Goal: Information Seeking & Learning: Learn about a topic

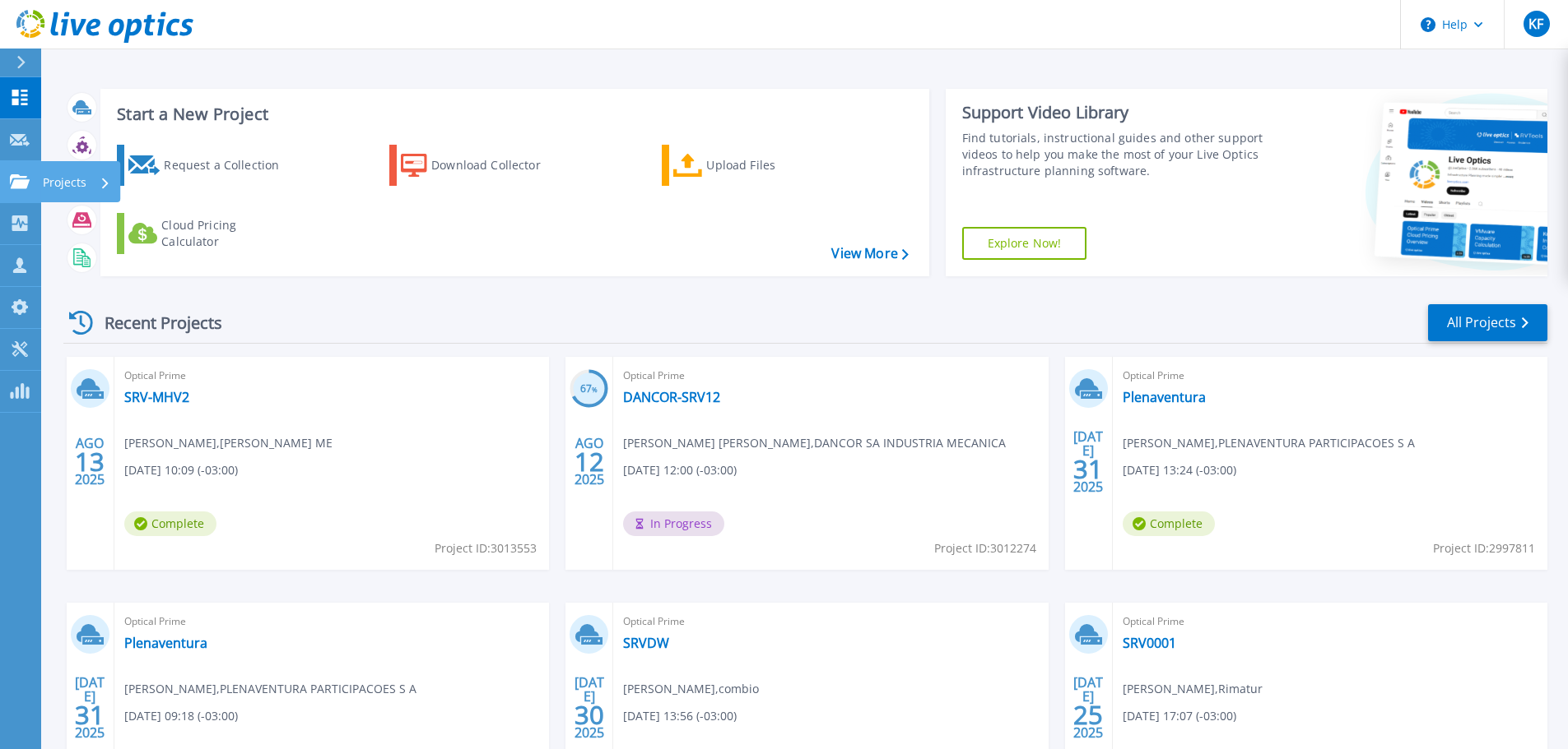
click at [29, 176] on div "Projects" at bounding box center [48, 182] width 76 height 15
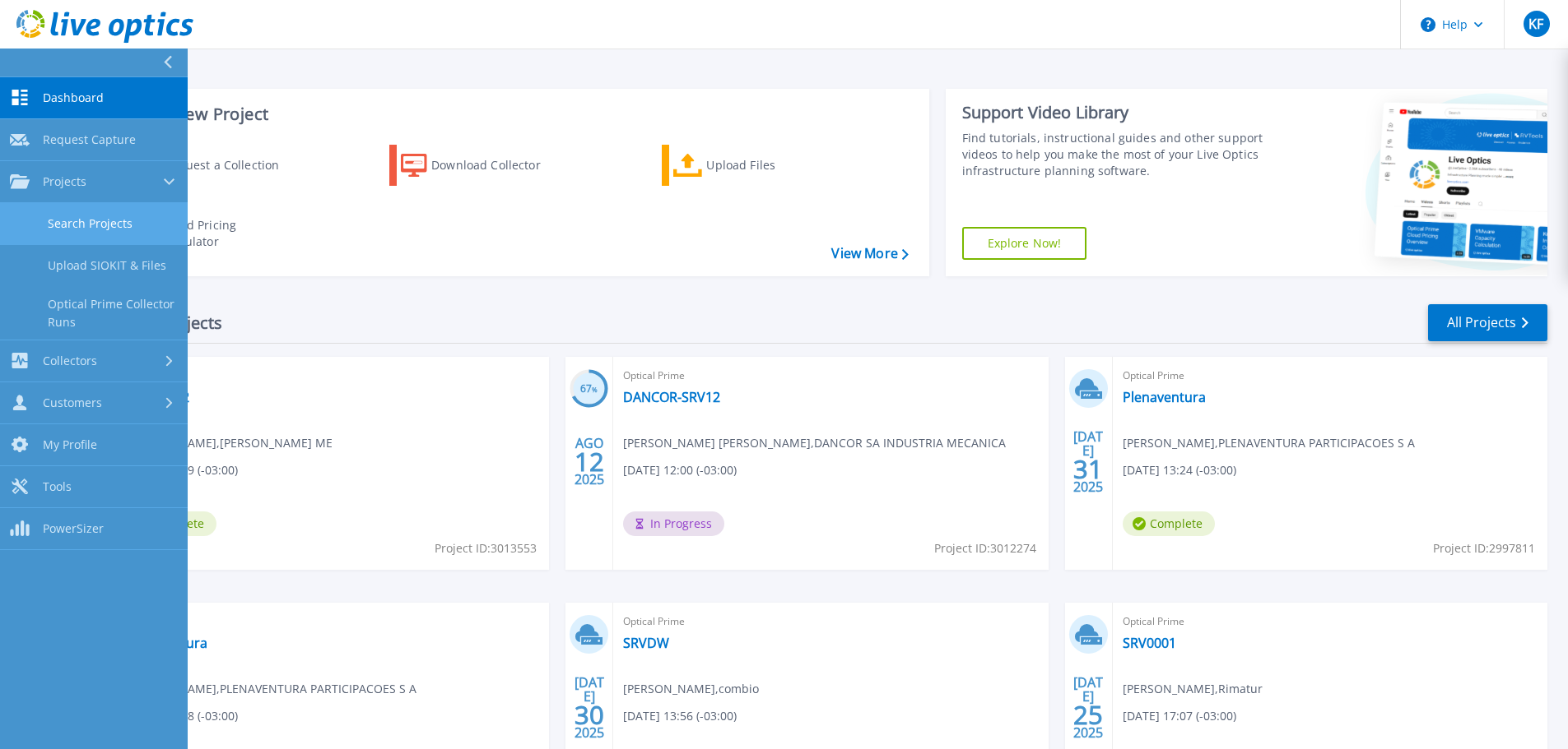
click at [38, 223] on link "Search Projects" at bounding box center [94, 223] width 188 height 42
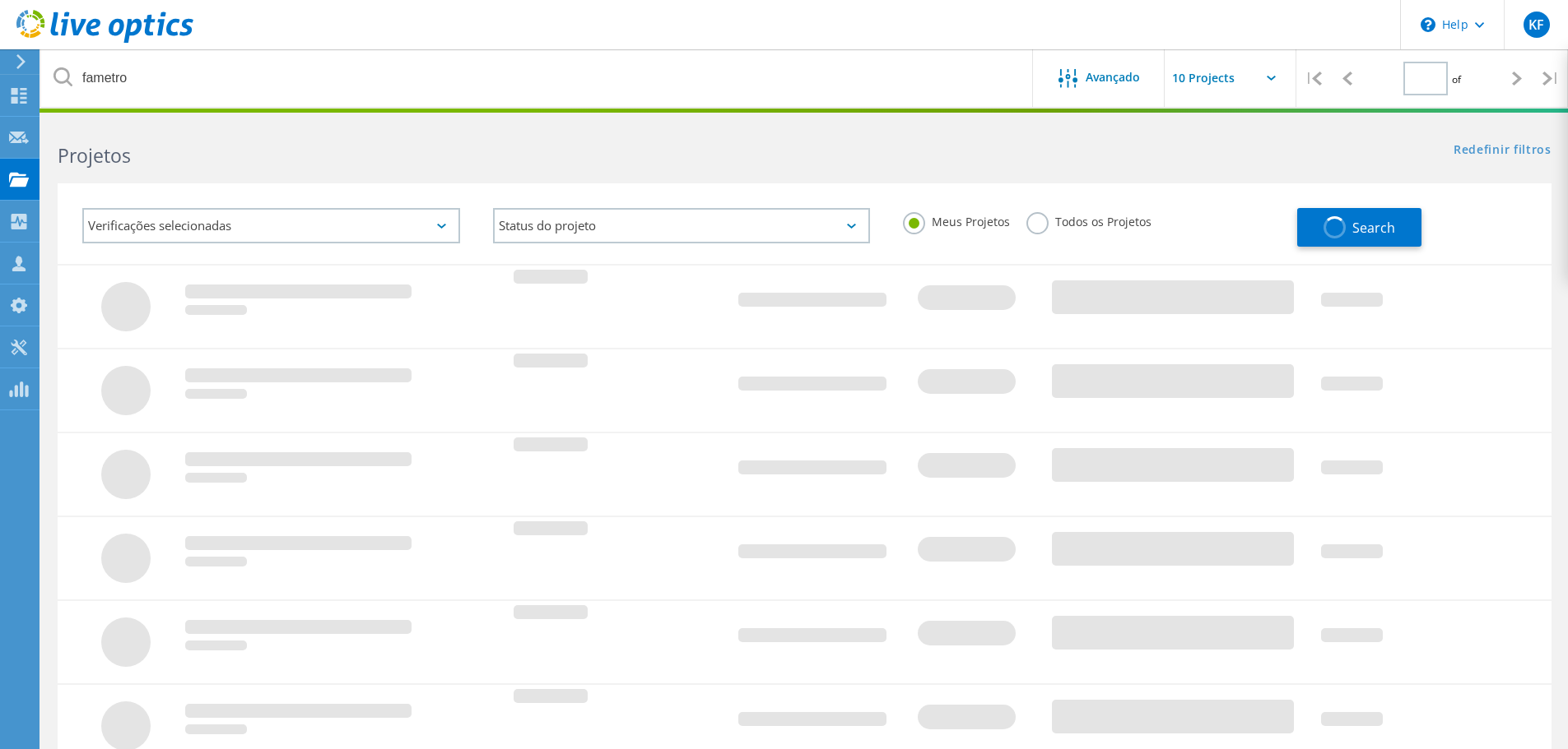
type input "1"
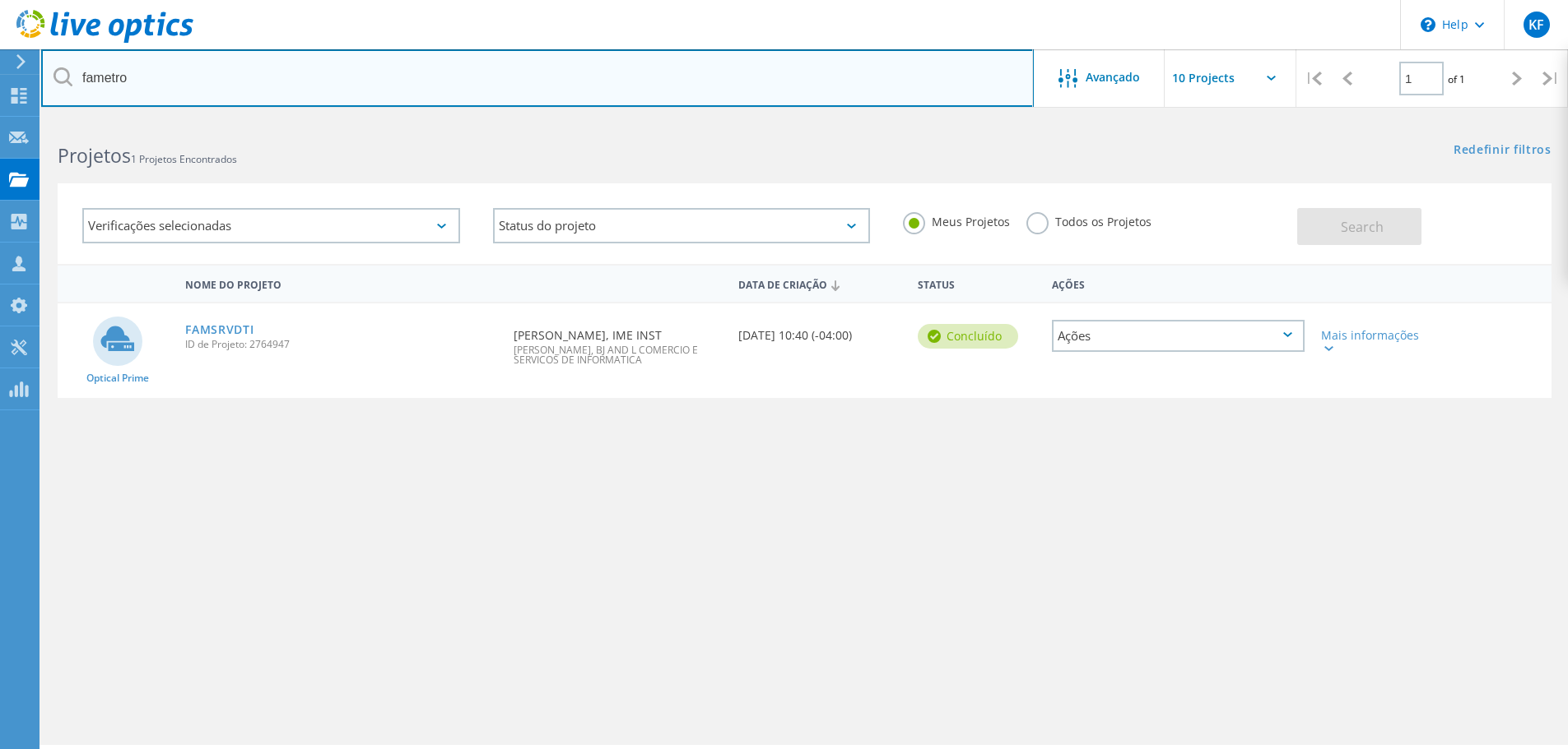
click at [423, 90] on input "fametro" at bounding box center [537, 78] width 992 height 58
type input "cattalini"
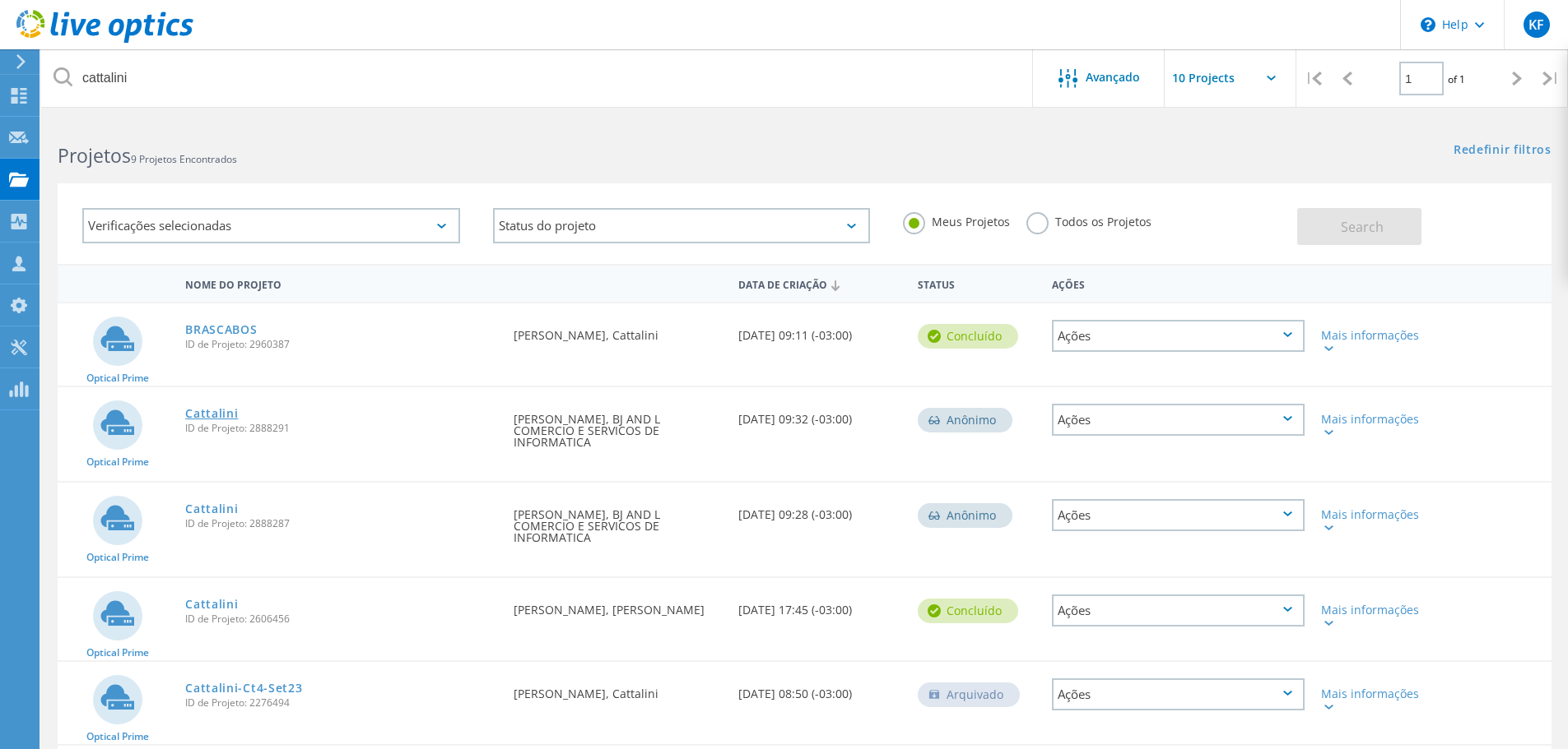
click at [214, 417] on link "Cattalini" at bounding box center [211, 413] width 52 height 12
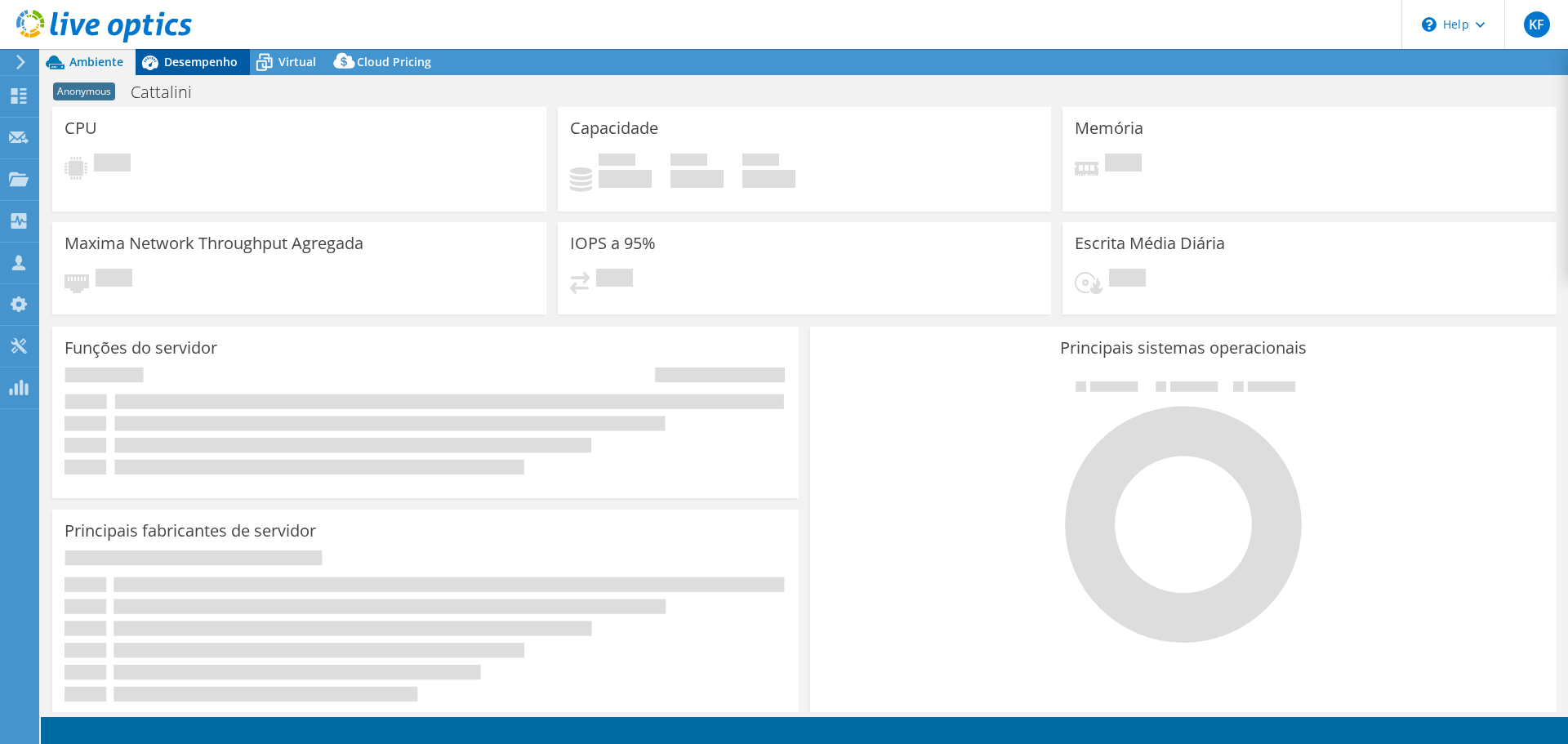
select select "SouthAmerica"
select select "USD"
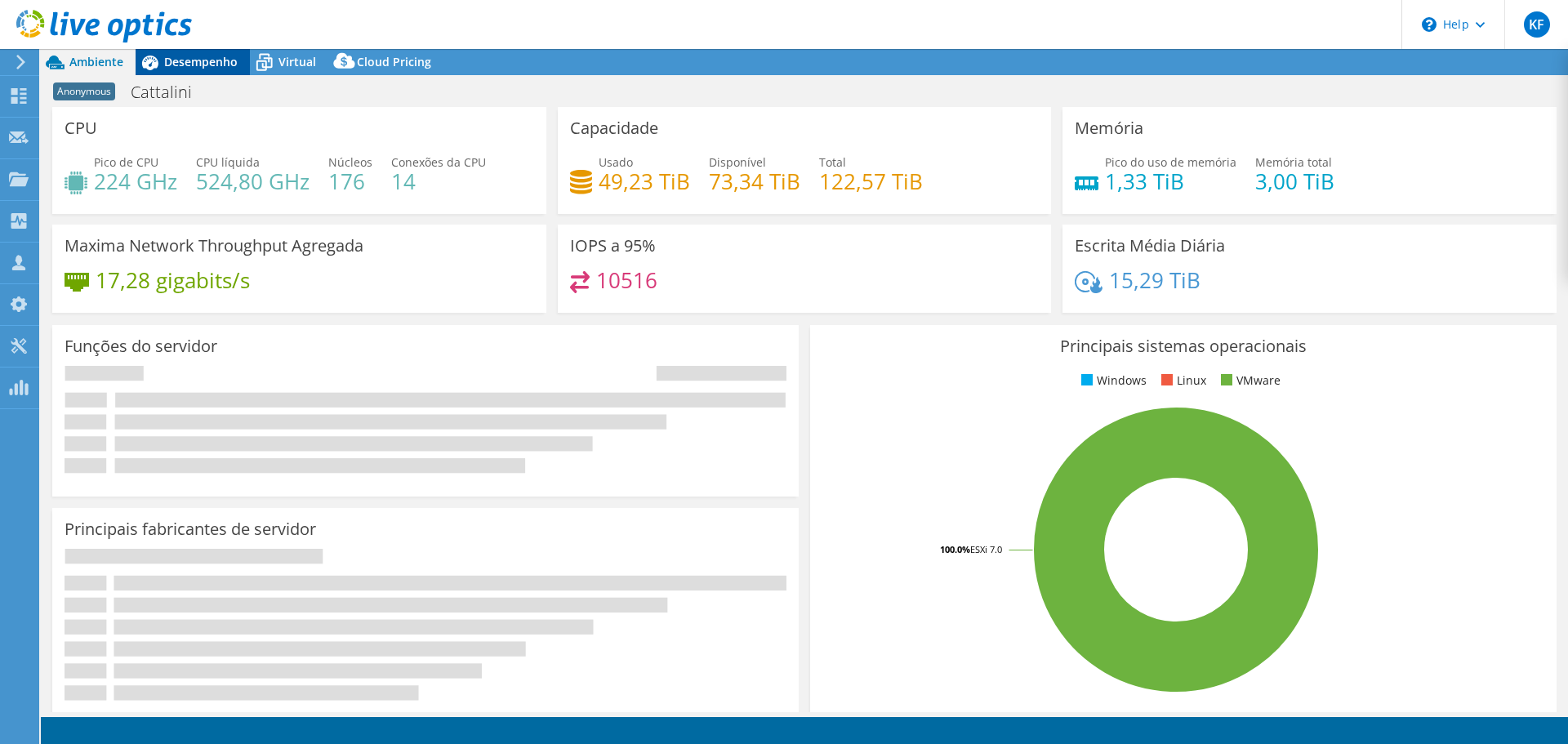
click at [221, 62] on span "Desempenho" at bounding box center [201, 62] width 74 height 16
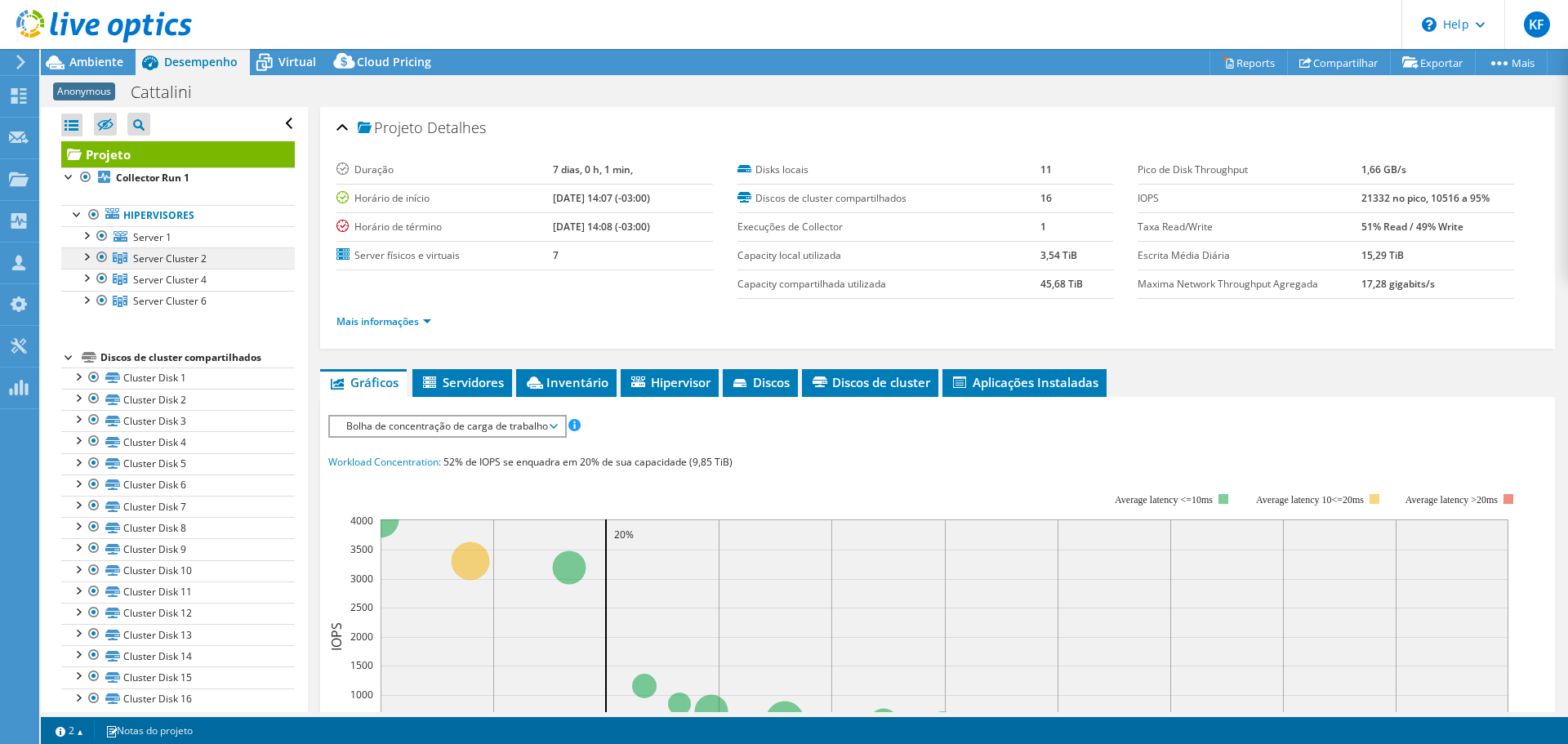
click at [219, 265] on link "Server Cluster 2" at bounding box center [178, 258] width 233 height 21
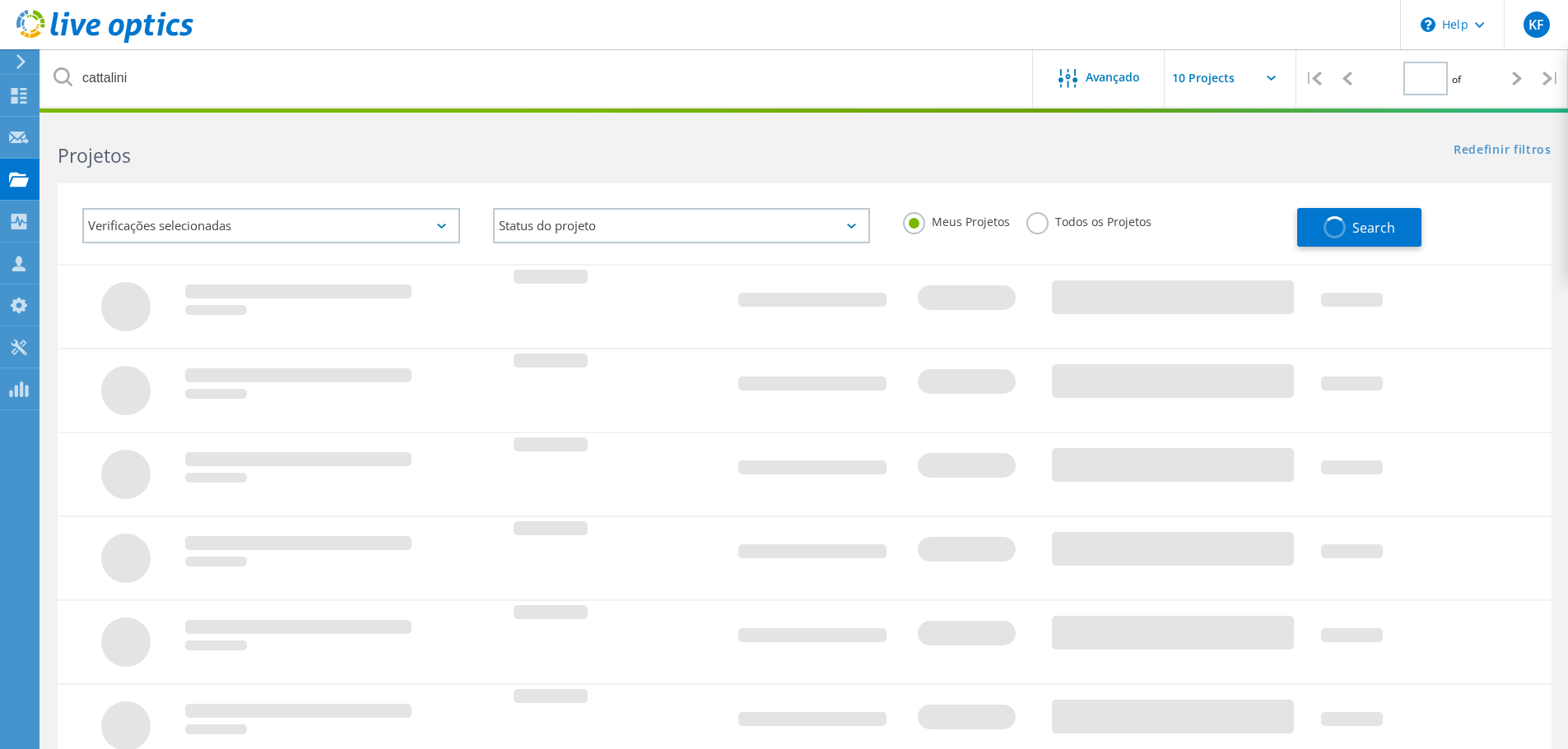
type input "1"
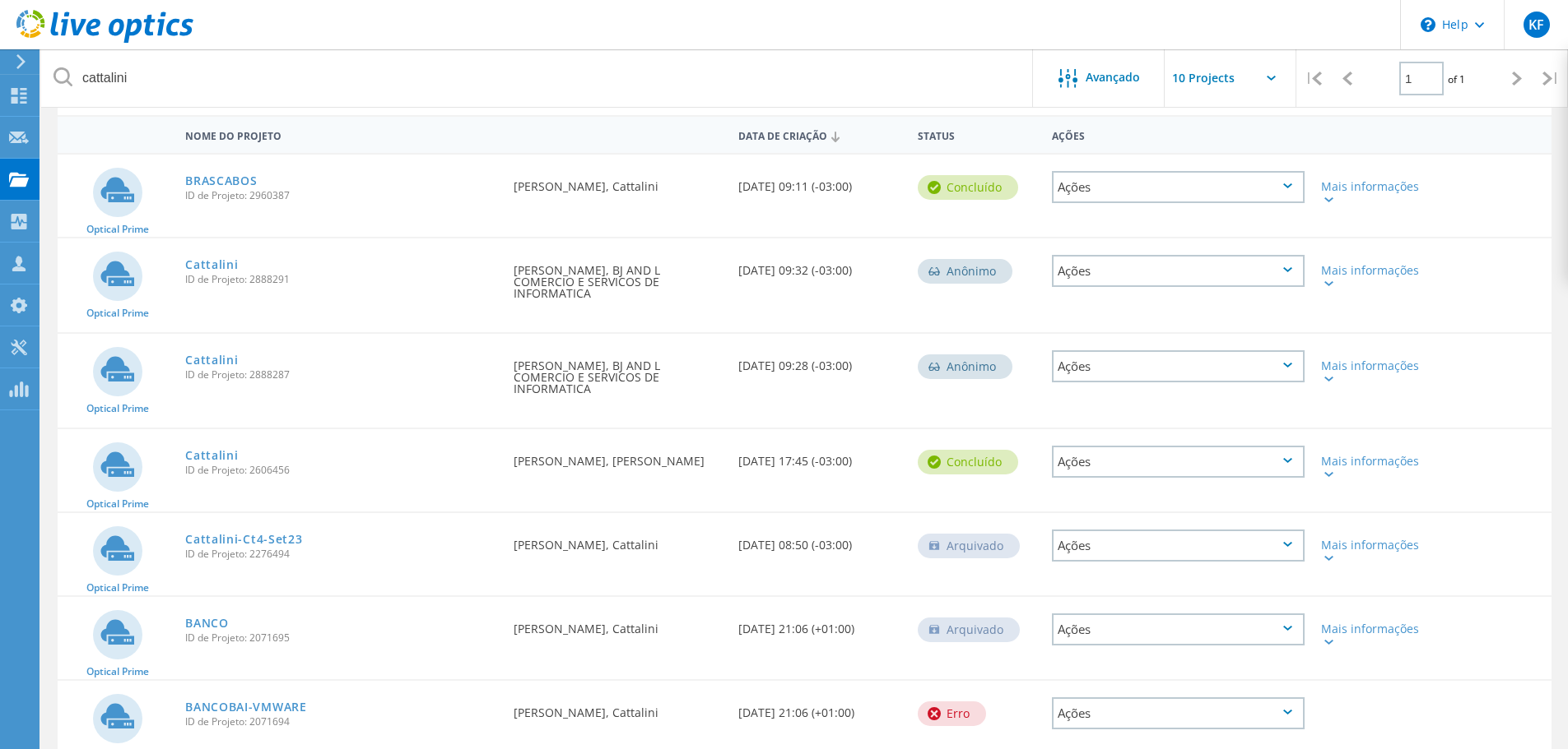
scroll to position [165, 0]
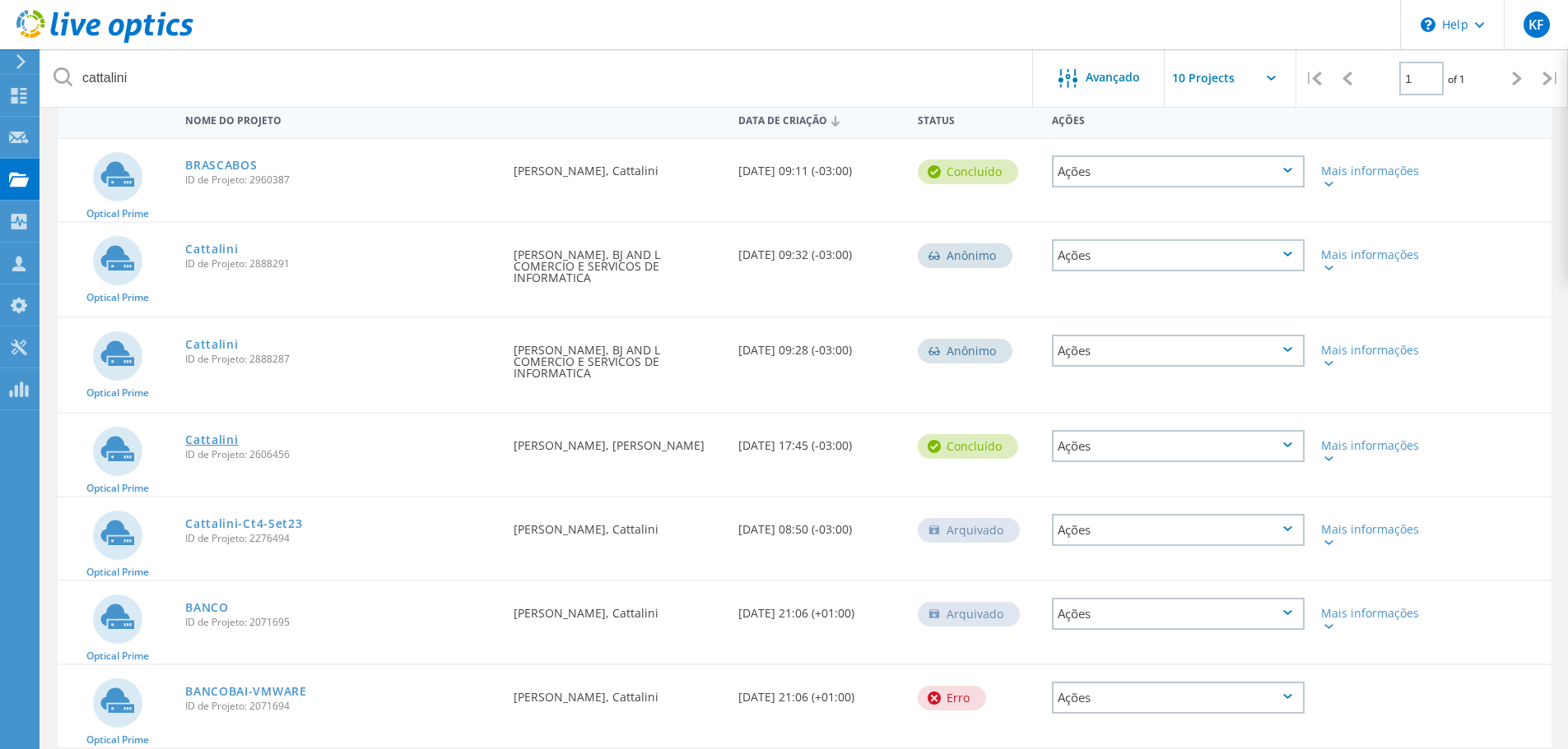
click at [226, 434] on link "Cattalini" at bounding box center [211, 440] width 52 height 12
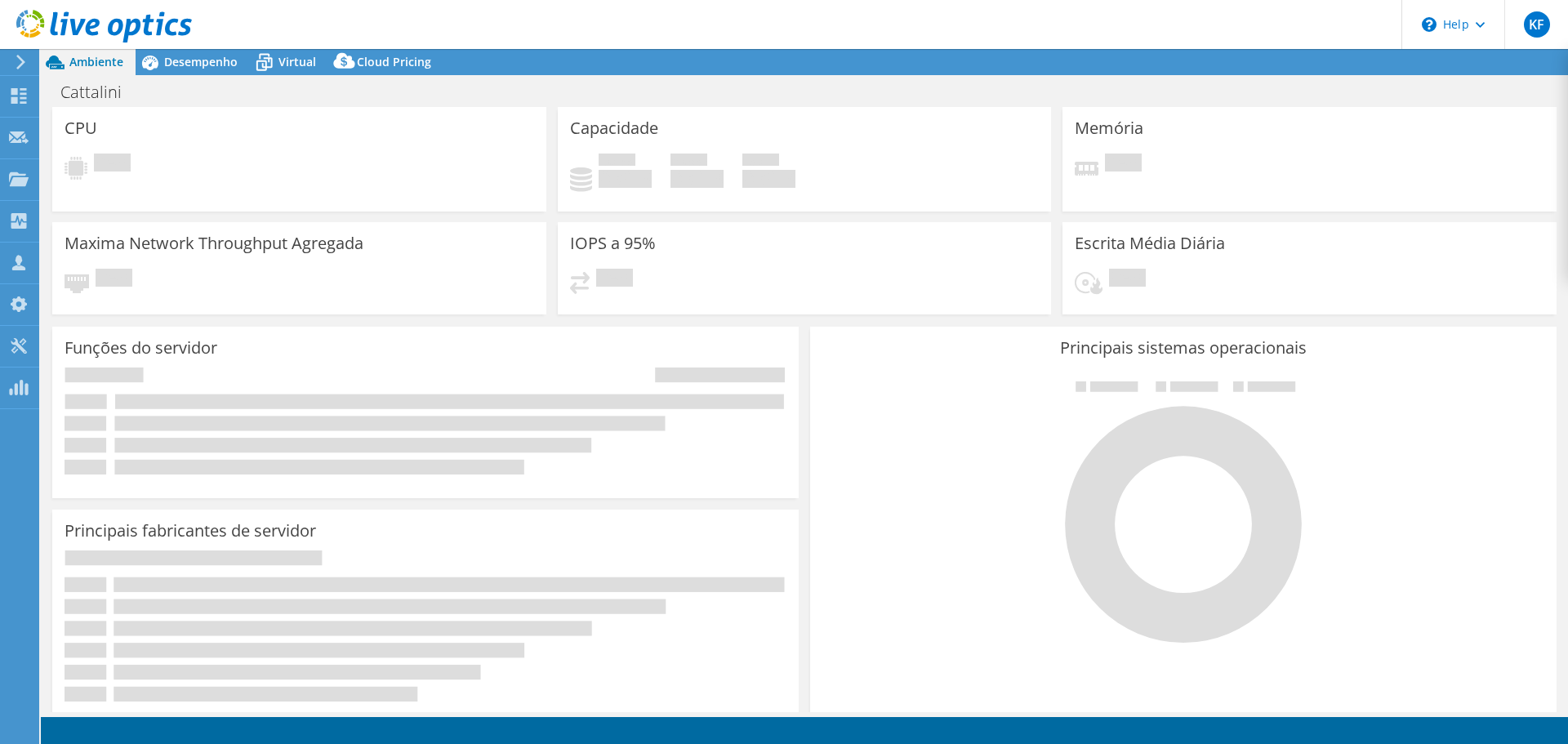
select select "USD"
select select "SouthAmerica"
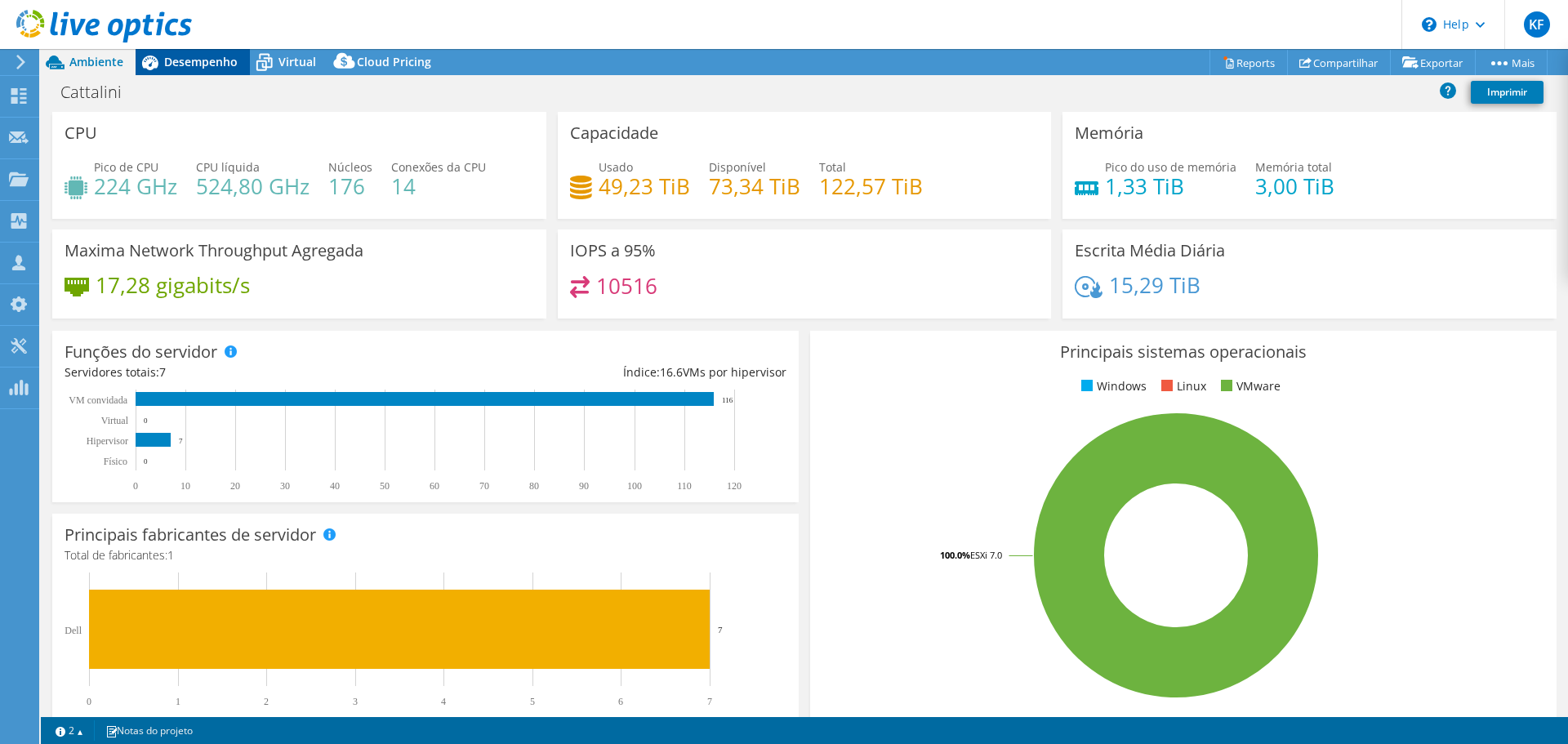
click at [229, 63] on span "Desempenho" at bounding box center [201, 62] width 74 height 16
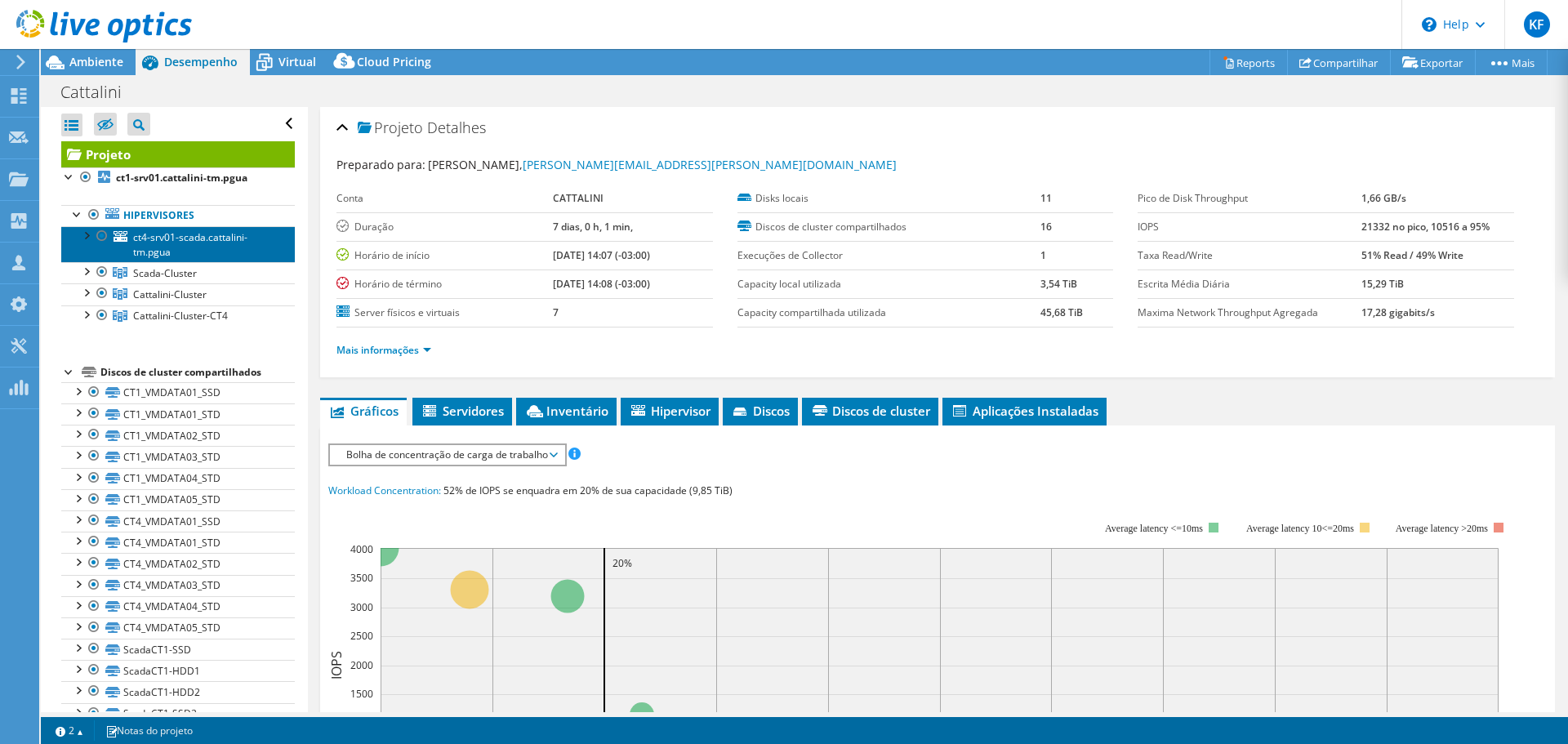
click at [242, 241] on span "ct4-srv01-scada.cattalini-tm.pgua" at bounding box center [190, 245] width 114 height 28
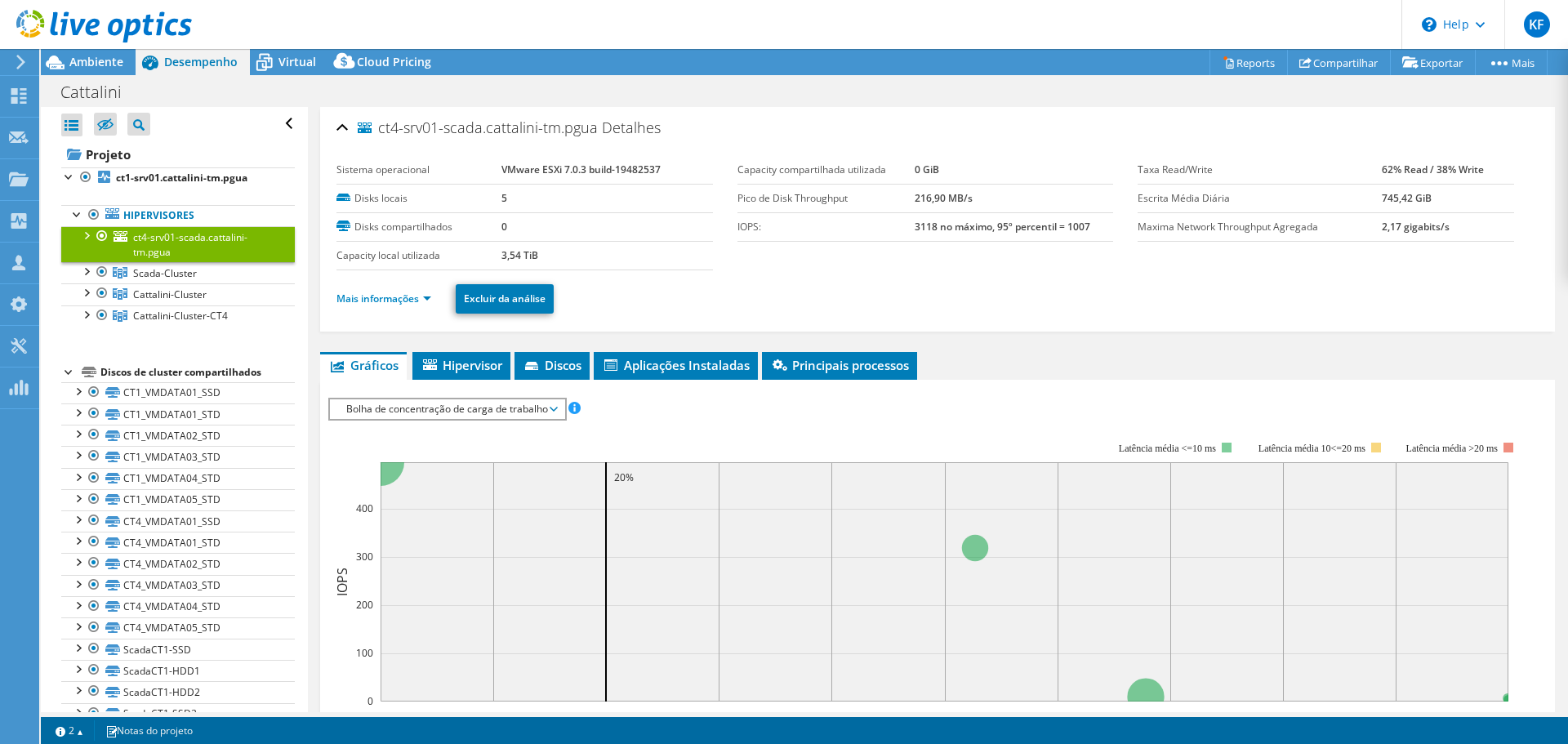
click at [85, 236] on div at bounding box center [85, 234] width 17 height 17
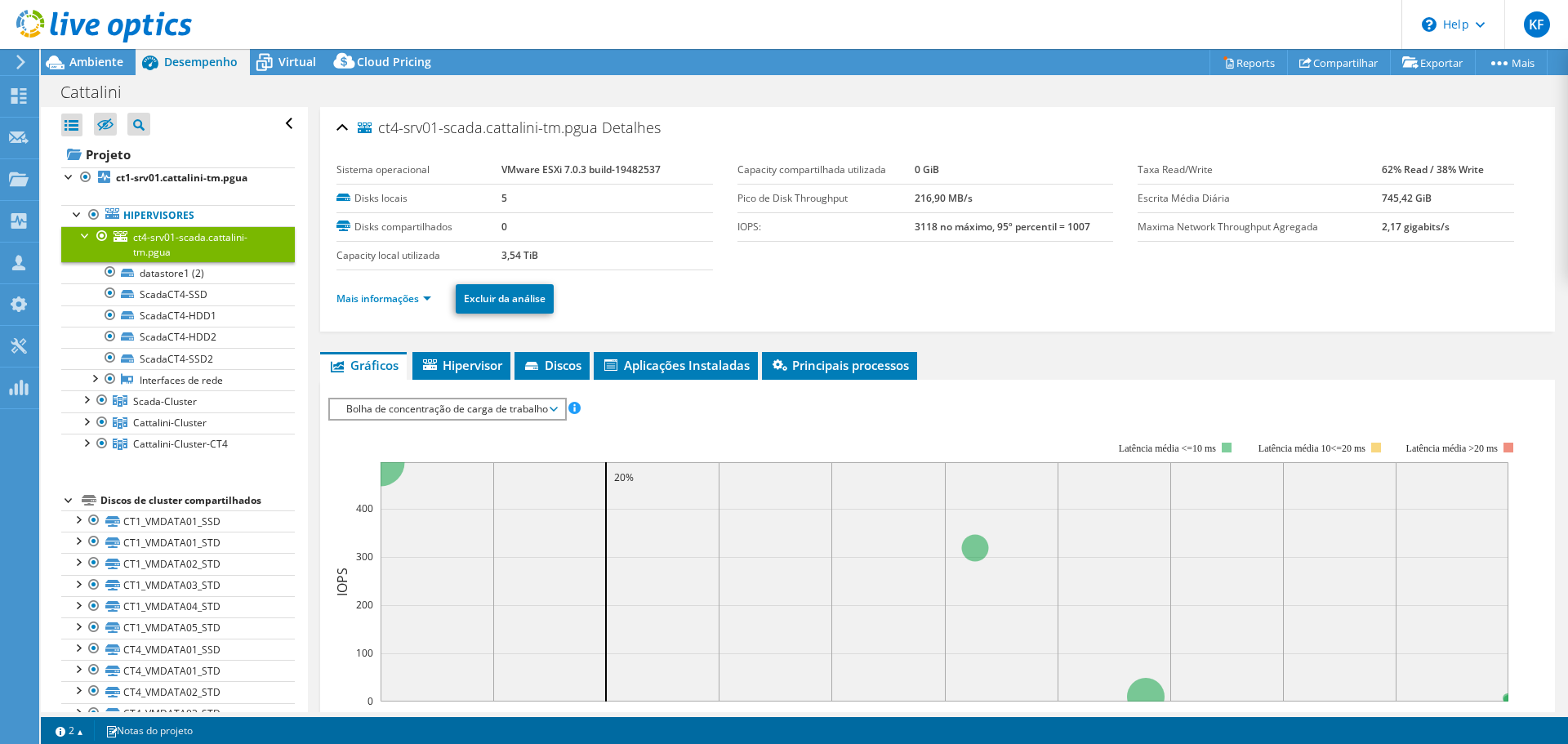
click at [85, 232] on div at bounding box center [85, 234] width 17 height 17
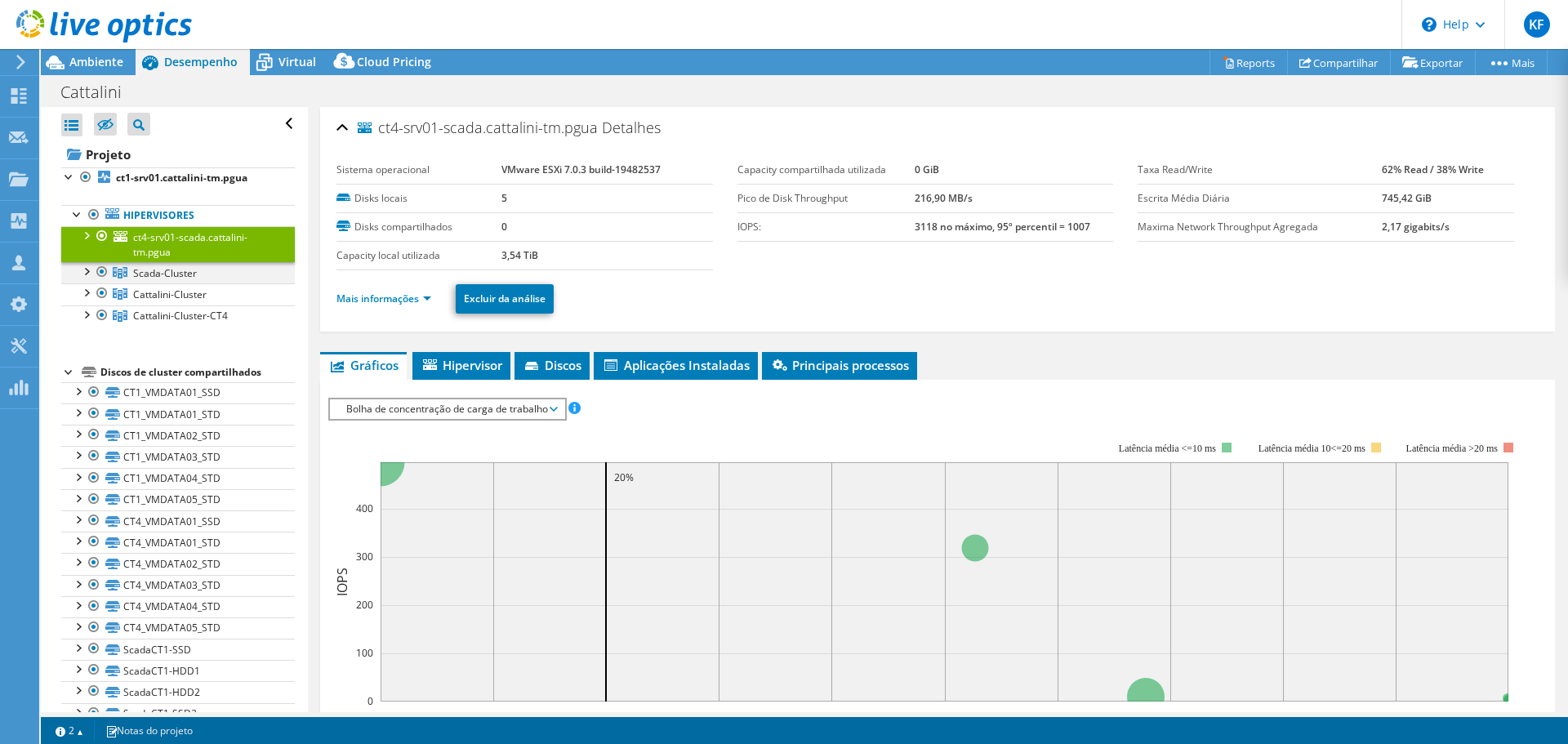
click at [89, 267] on div at bounding box center [85, 270] width 17 height 17
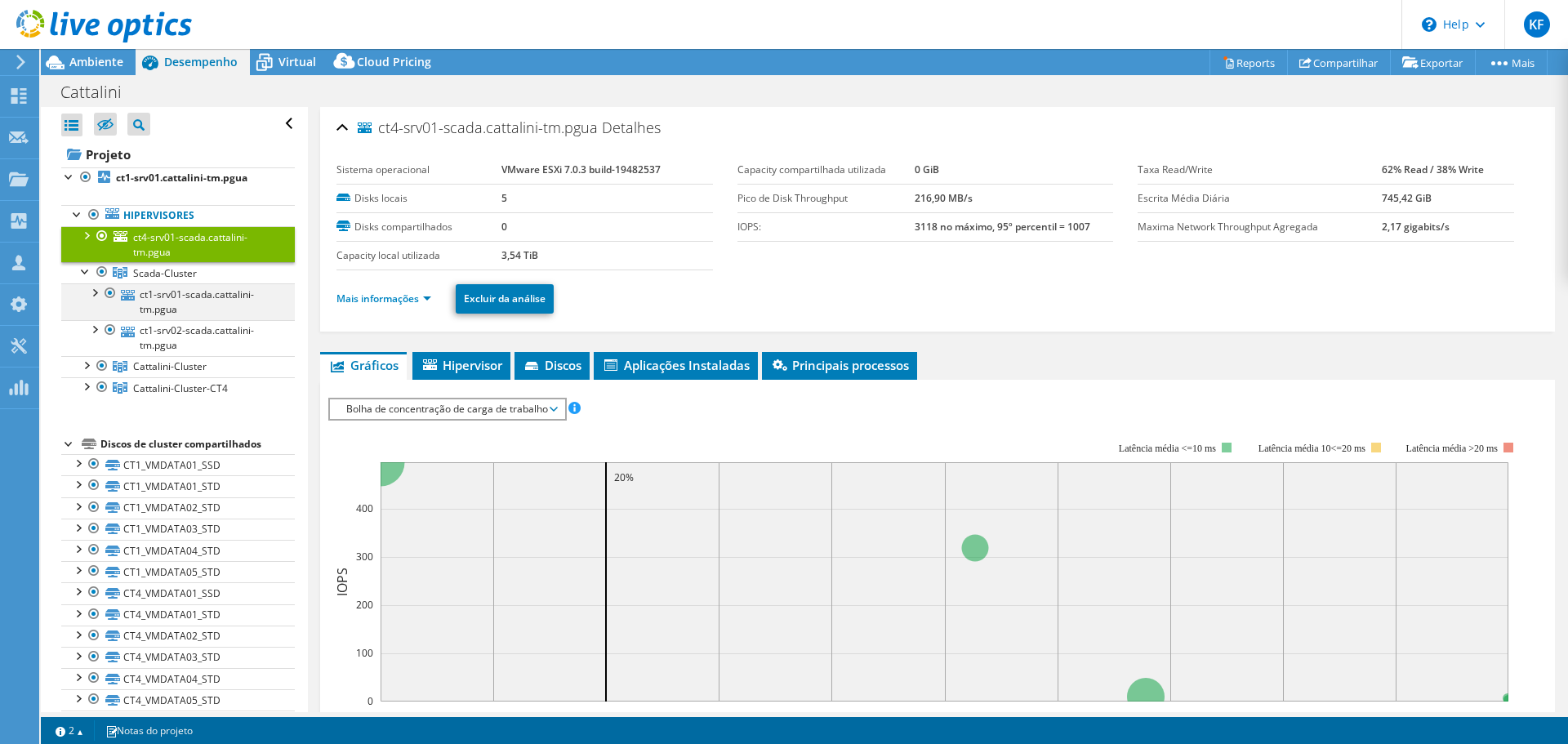
click at [93, 292] on div at bounding box center [93, 291] width 17 height 17
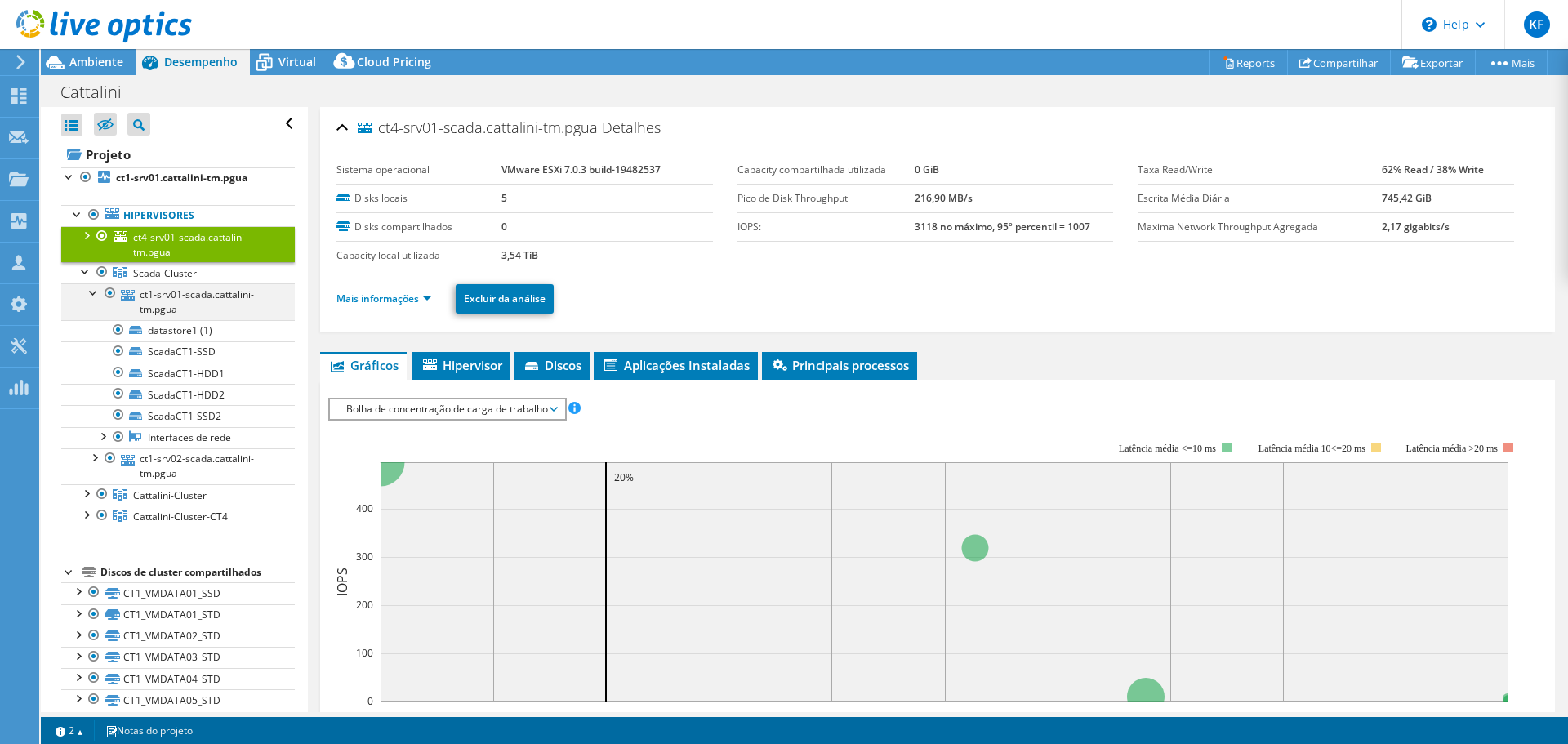
click at [93, 292] on div at bounding box center [93, 291] width 17 height 17
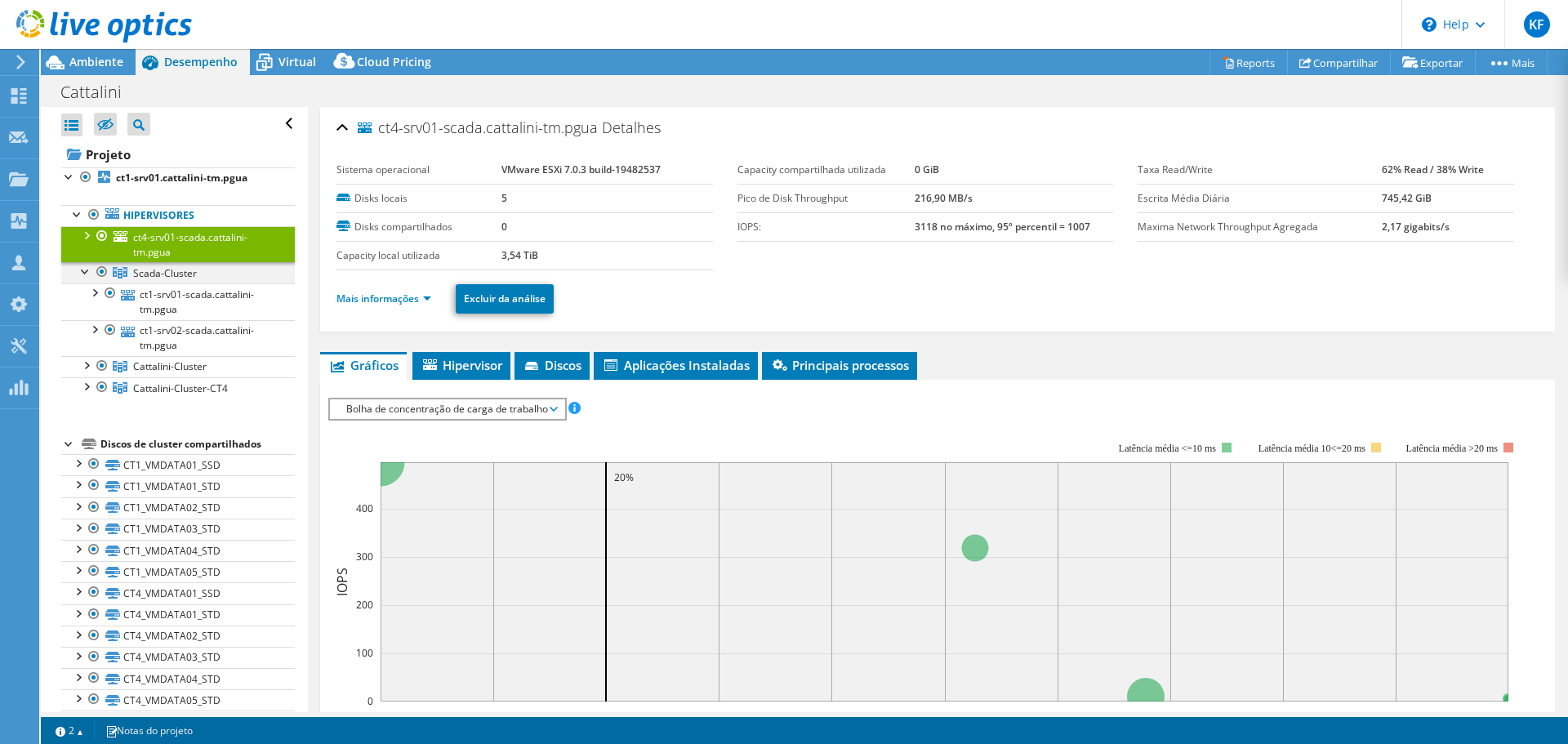
click at [83, 268] on div at bounding box center [85, 270] width 17 height 17
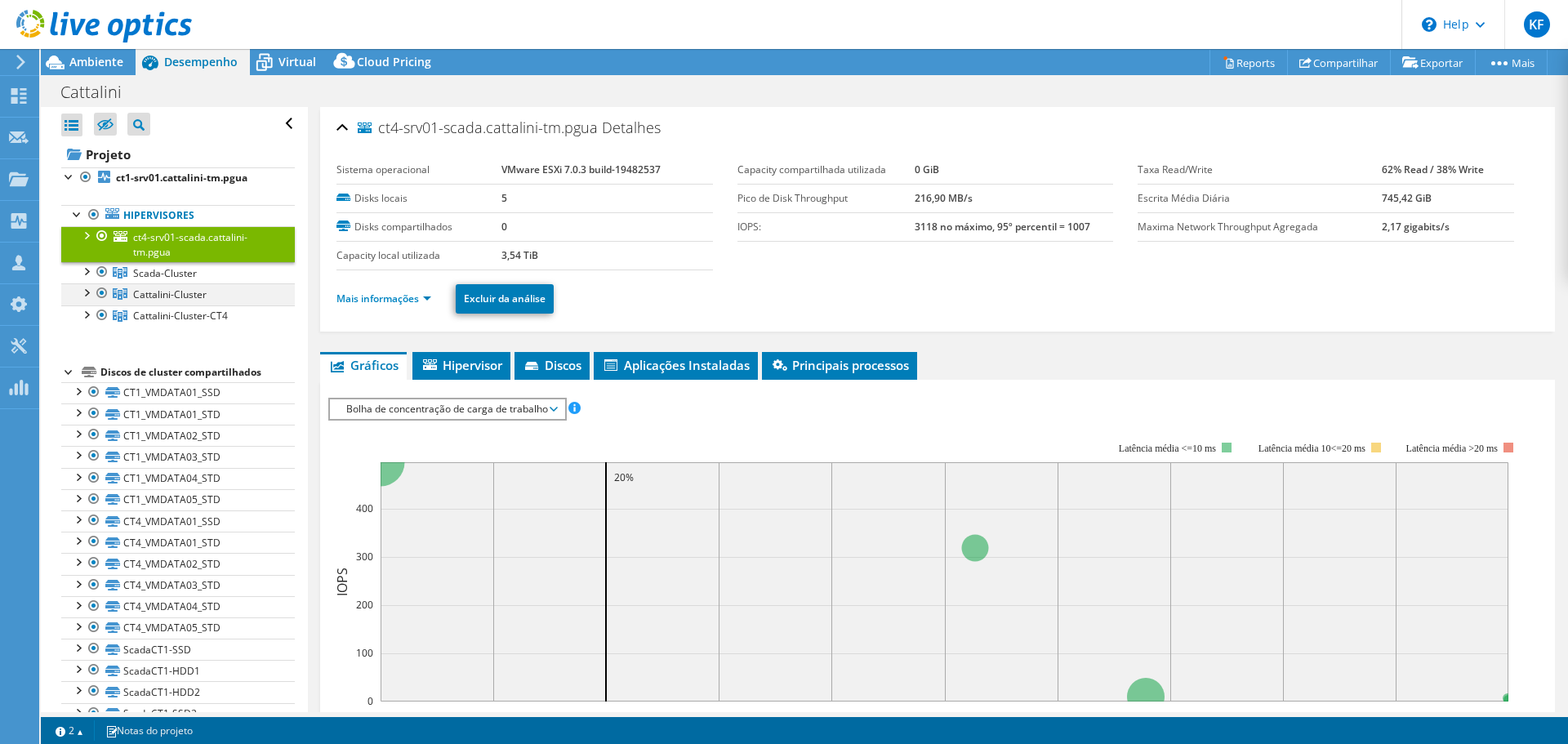
click at [95, 291] on div at bounding box center [102, 293] width 17 height 19
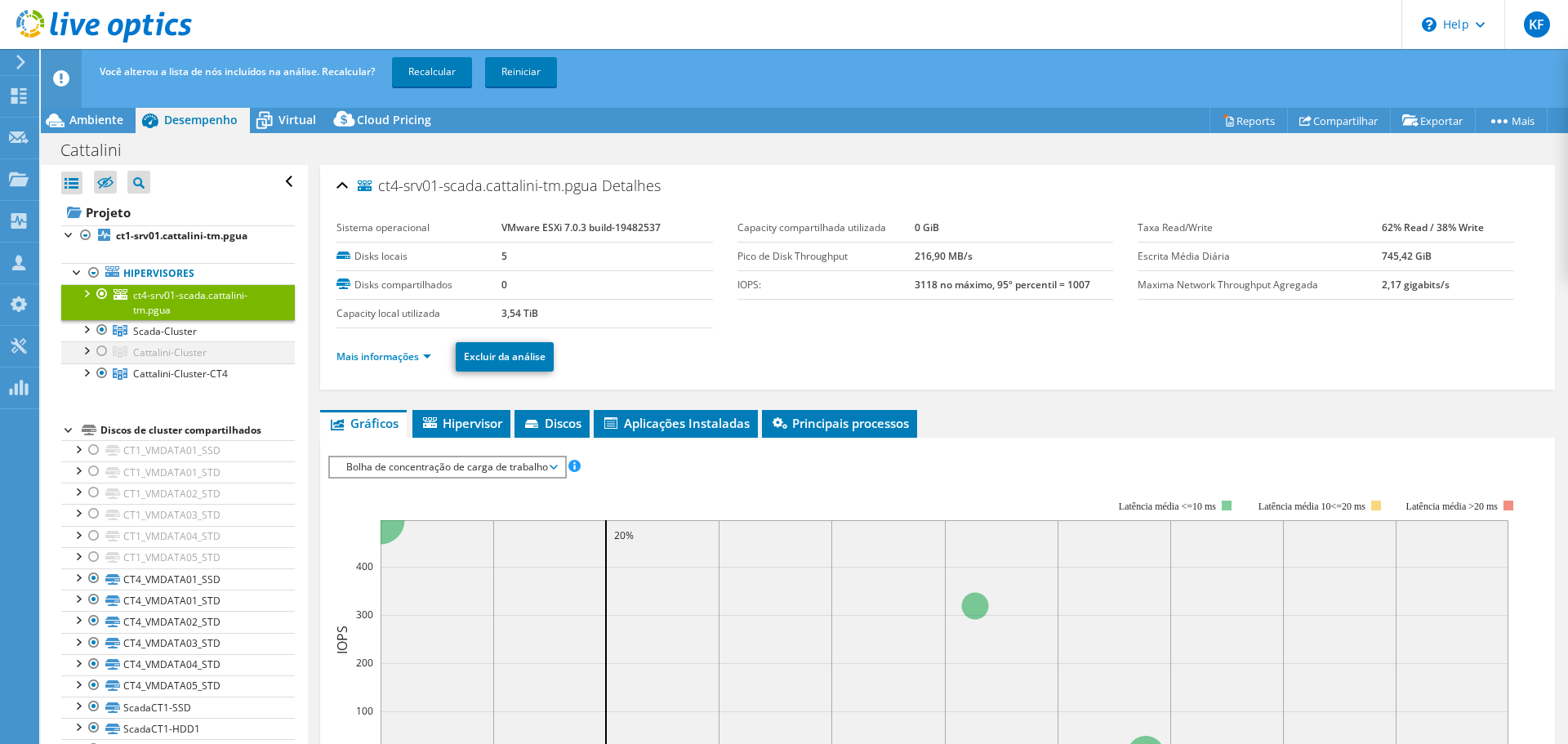
click at [101, 350] on div at bounding box center [102, 351] width 17 height 19
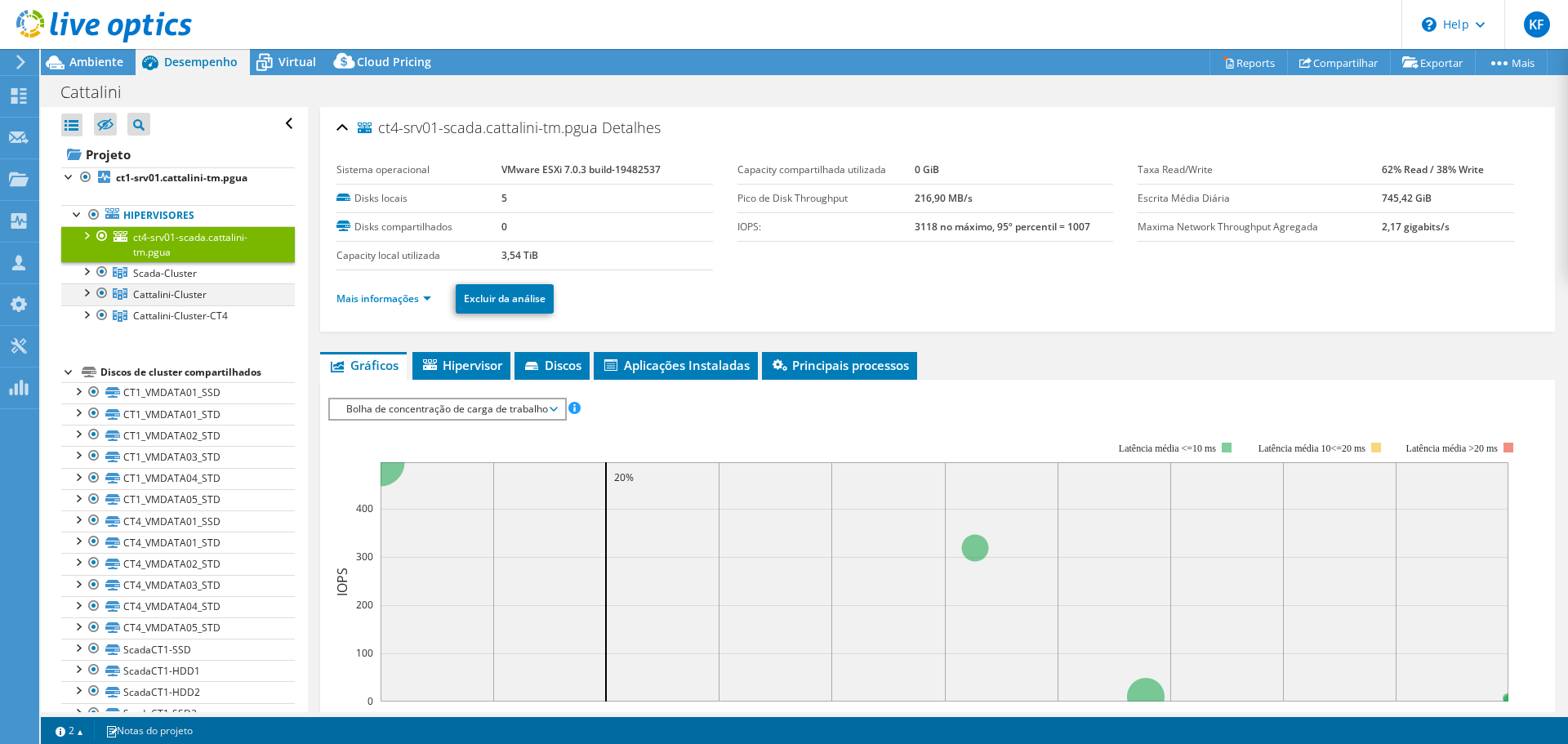
click at [85, 290] on div at bounding box center [85, 291] width 17 height 17
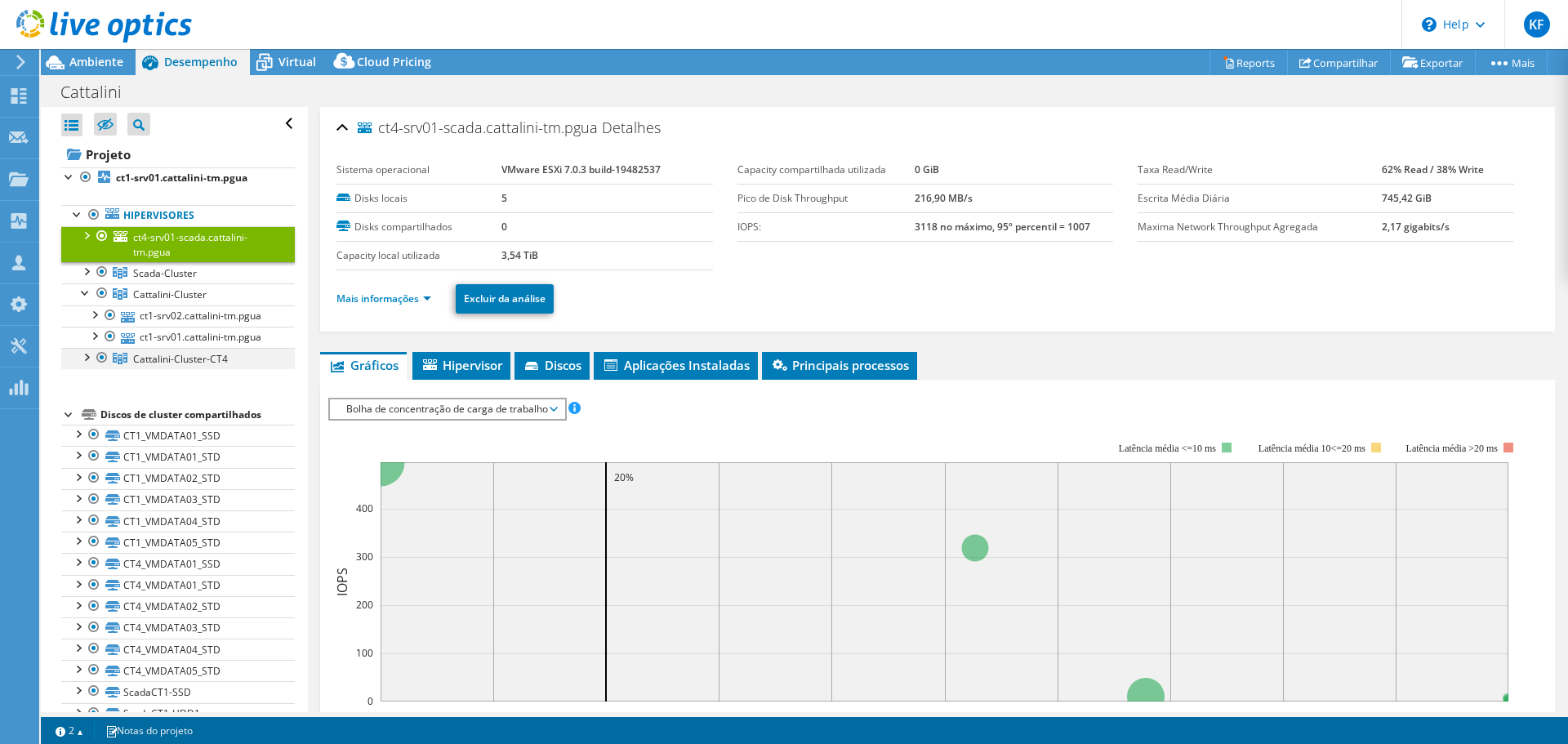
click at [91, 354] on div at bounding box center [85, 356] width 17 height 17
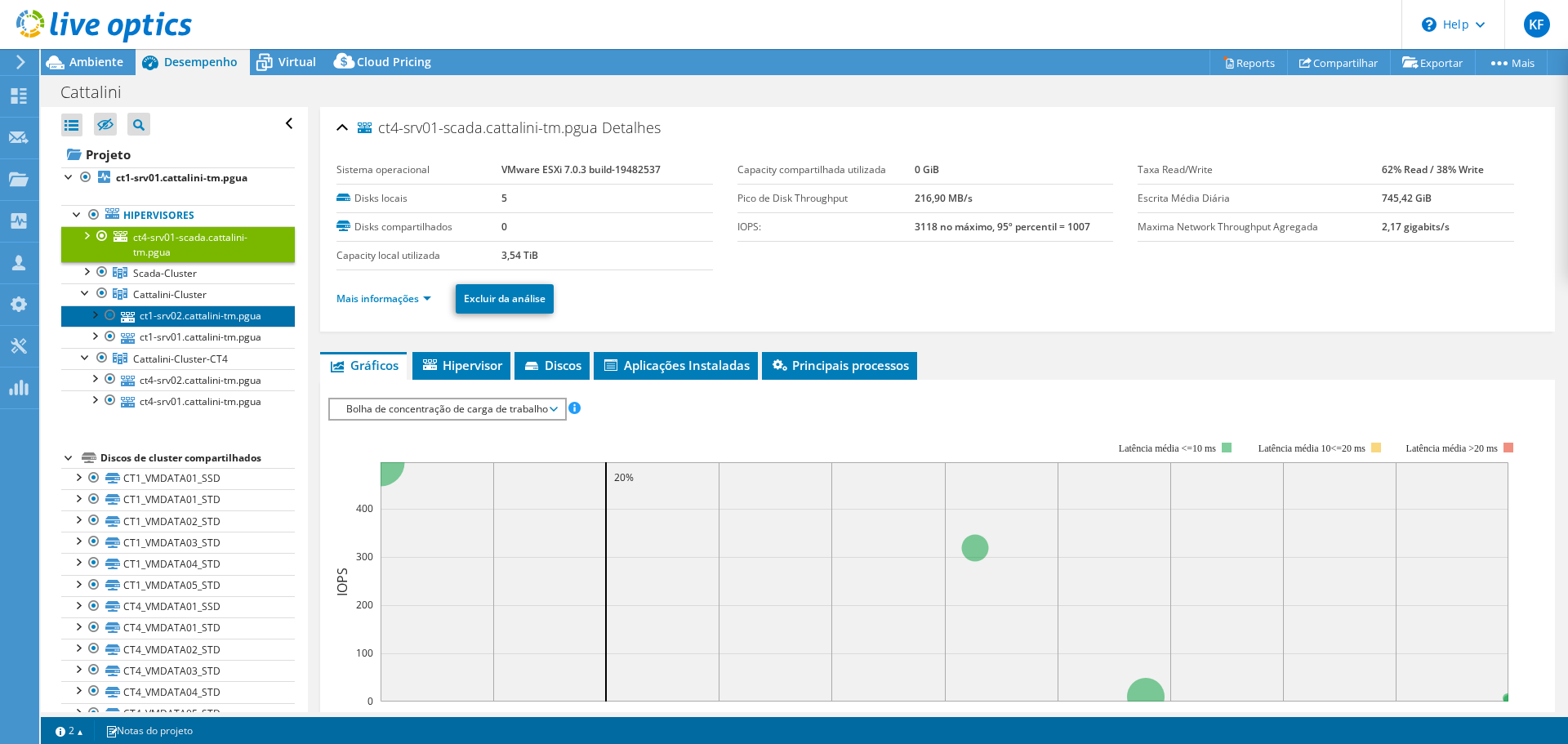
click at [245, 313] on link "ct1-srv02.cattalini-tm.pgua" at bounding box center [178, 316] width 233 height 21
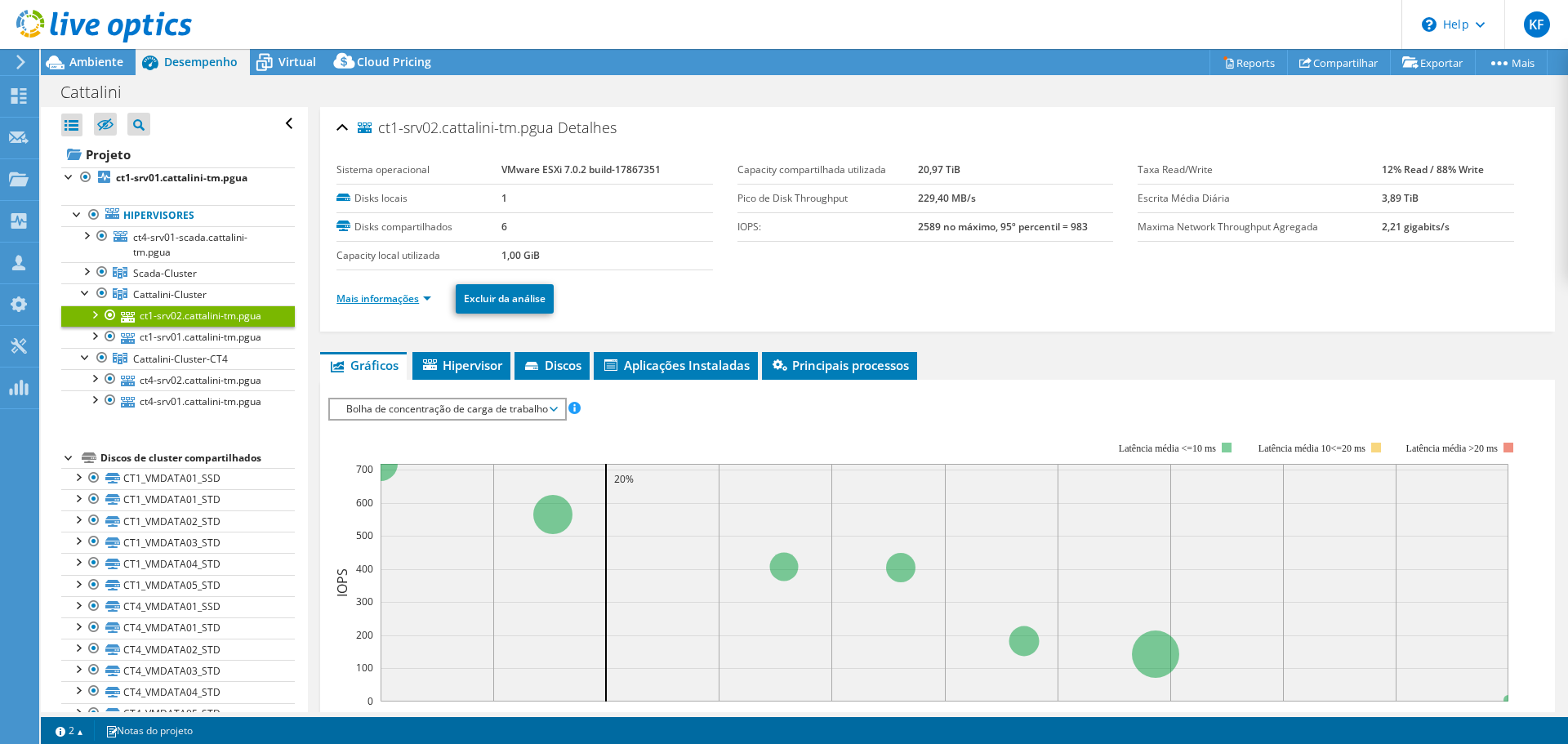
click at [431, 302] on link "Mais informações" at bounding box center [384, 298] width 95 height 14
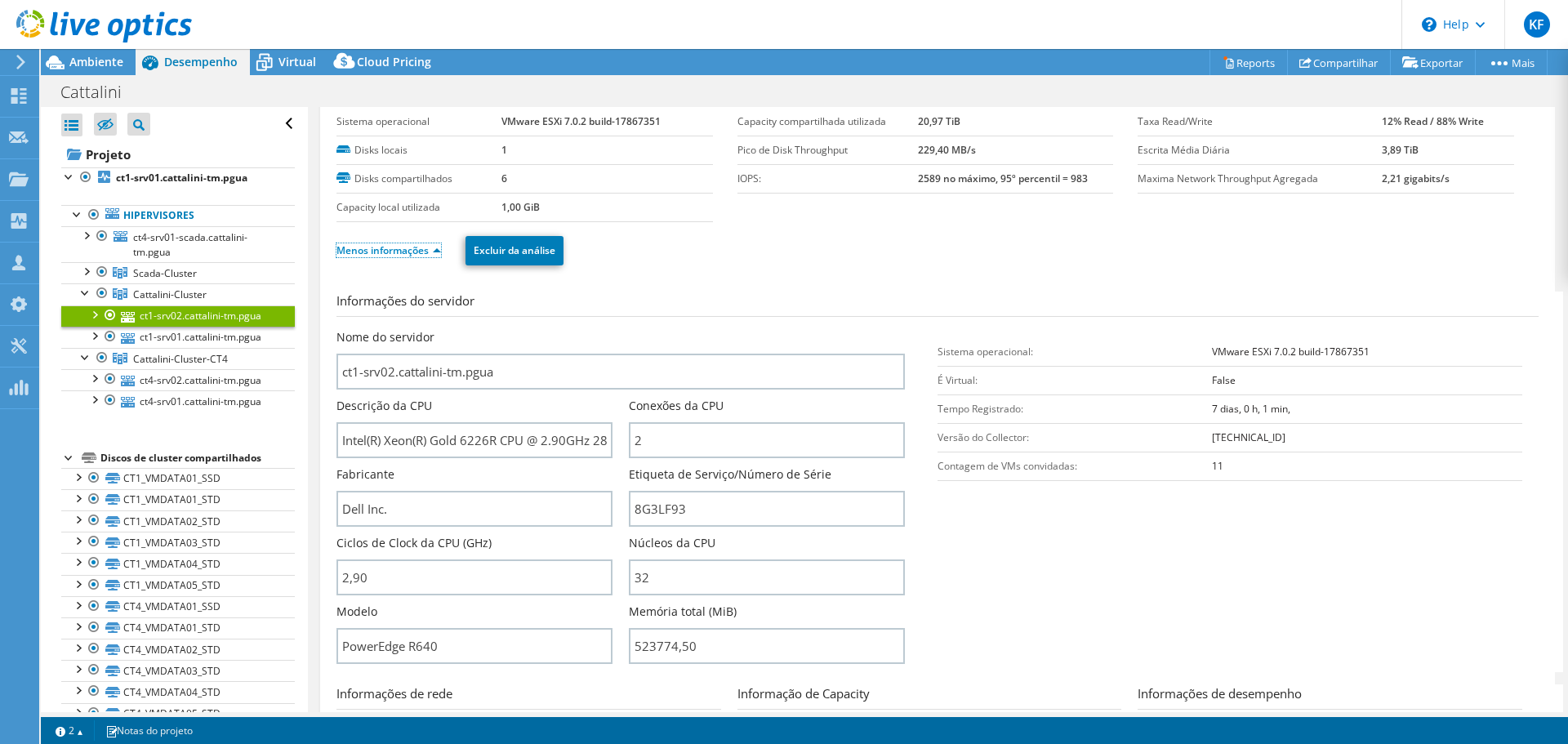
scroll to position [245, 0]
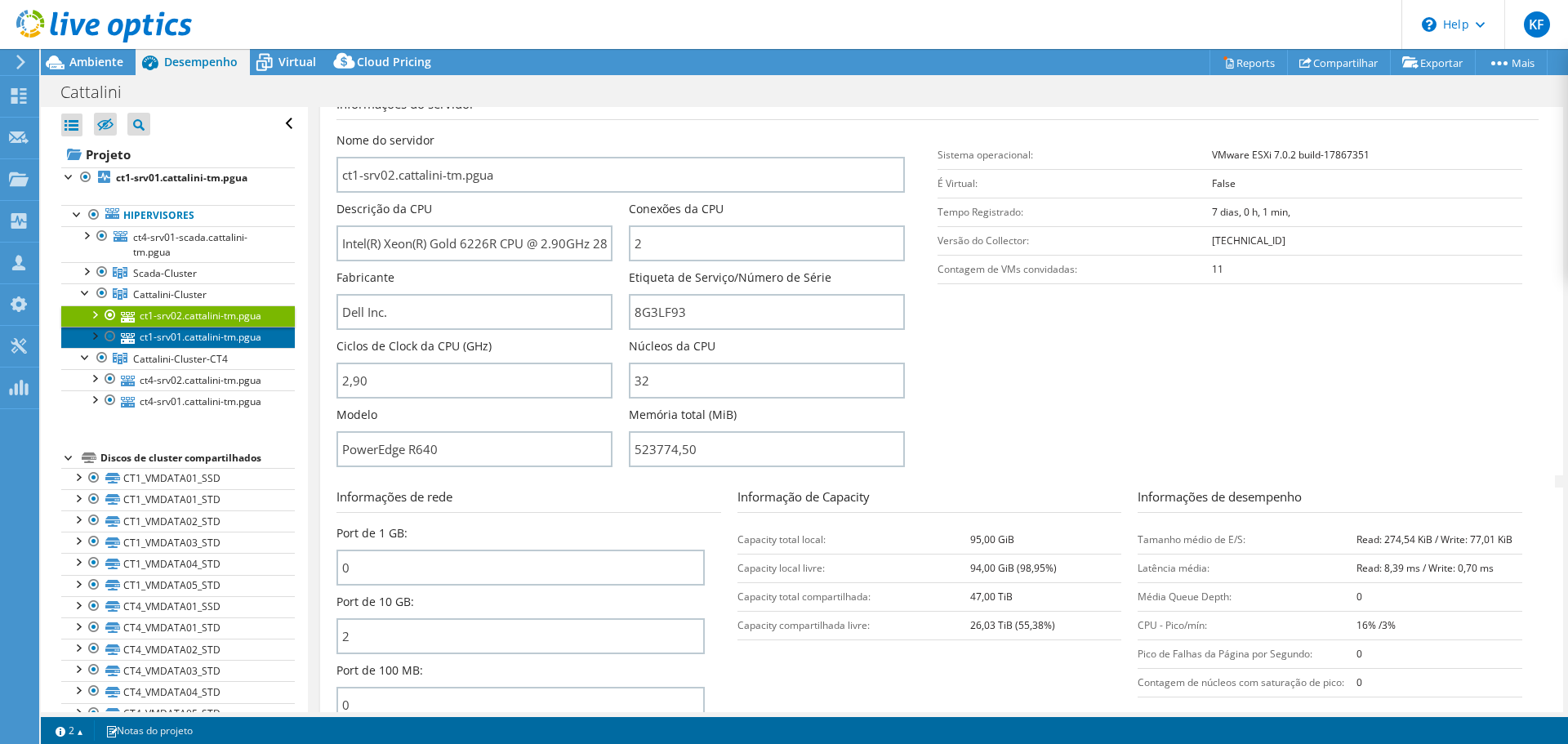
click at [237, 342] on link "ct1-srv01.cattalini-tm.pgua" at bounding box center [178, 337] width 233 height 21
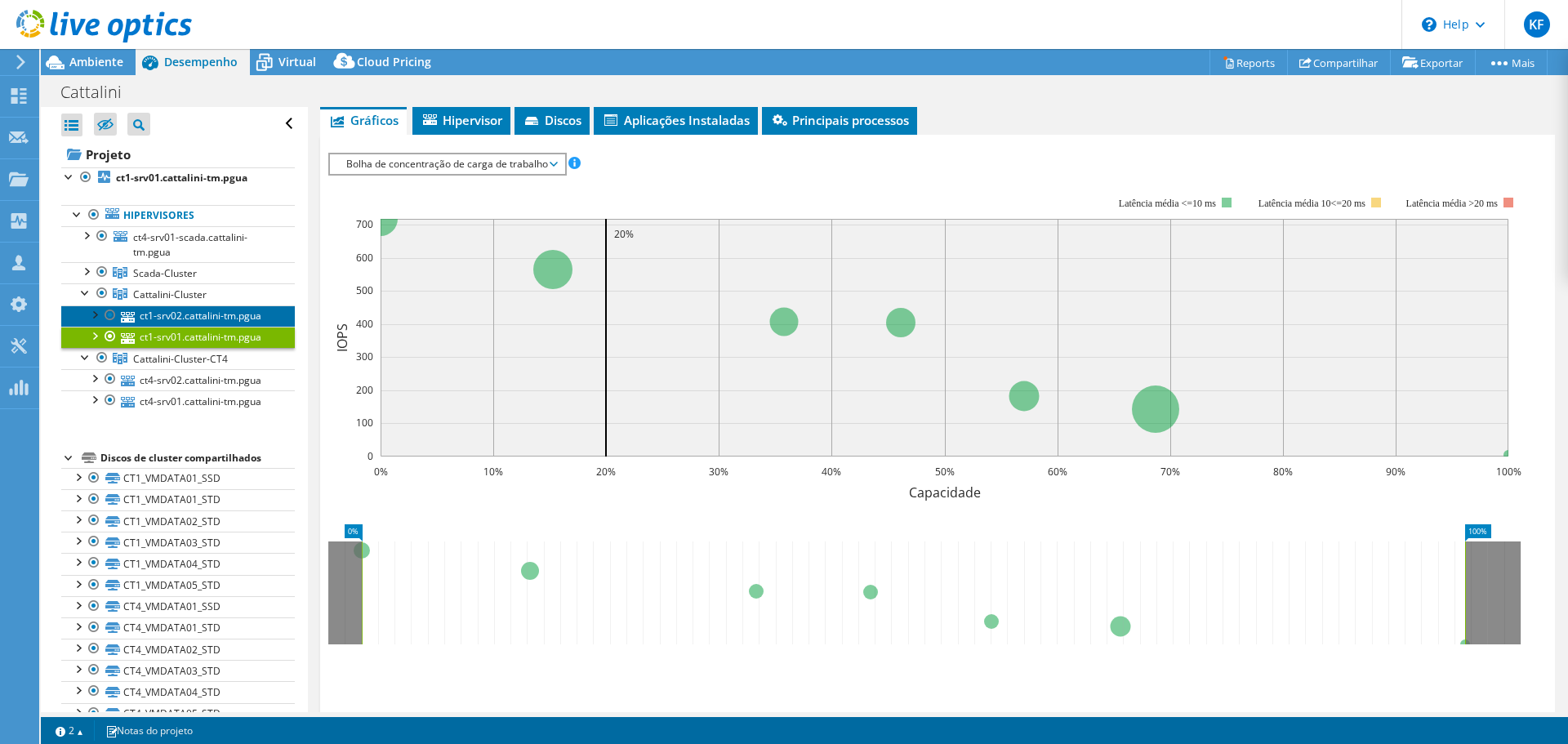
click at [201, 313] on link "ct1-srv02.cattalini-tm.pgua" at bounding box center [178, 316] width 233 height 21
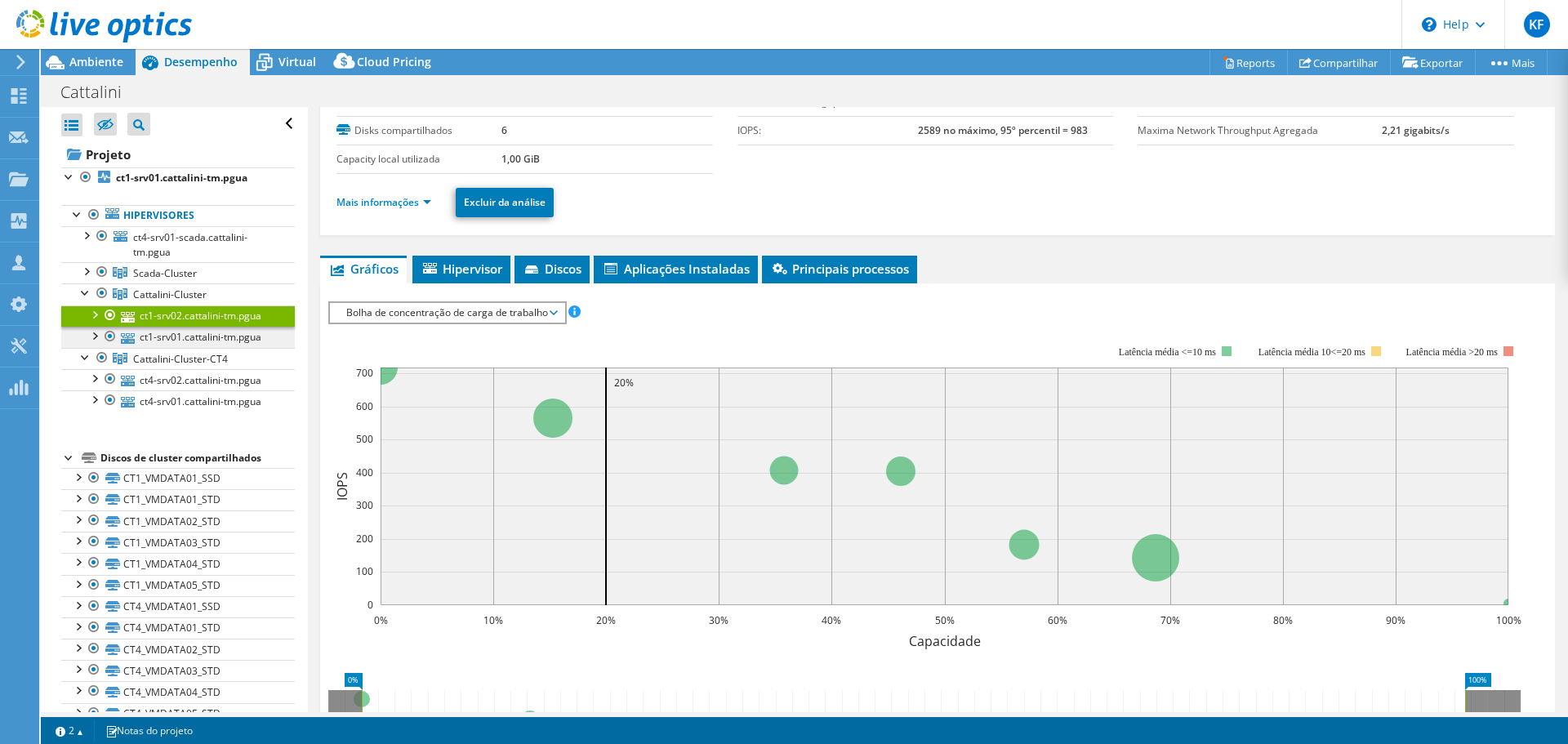
scroll to position [82, 0]
